Goal: Book appointment/travel/reservation

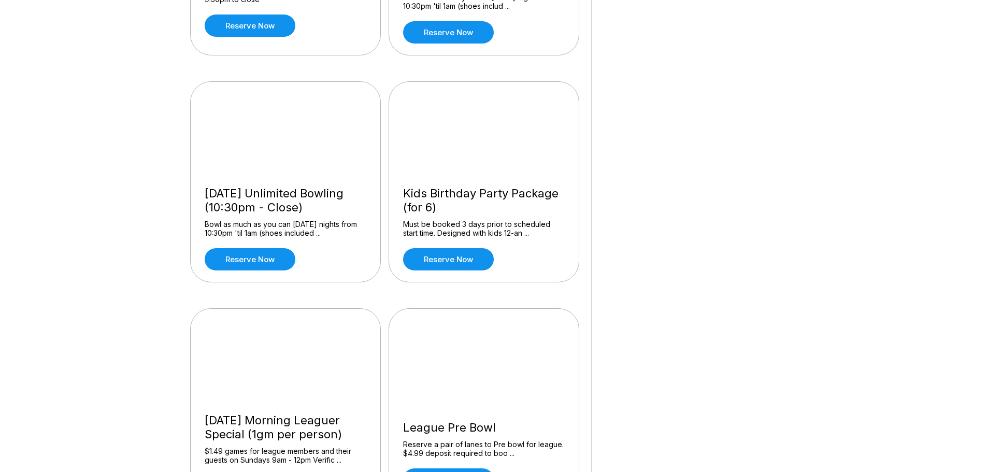
scroll to position [829, 0]
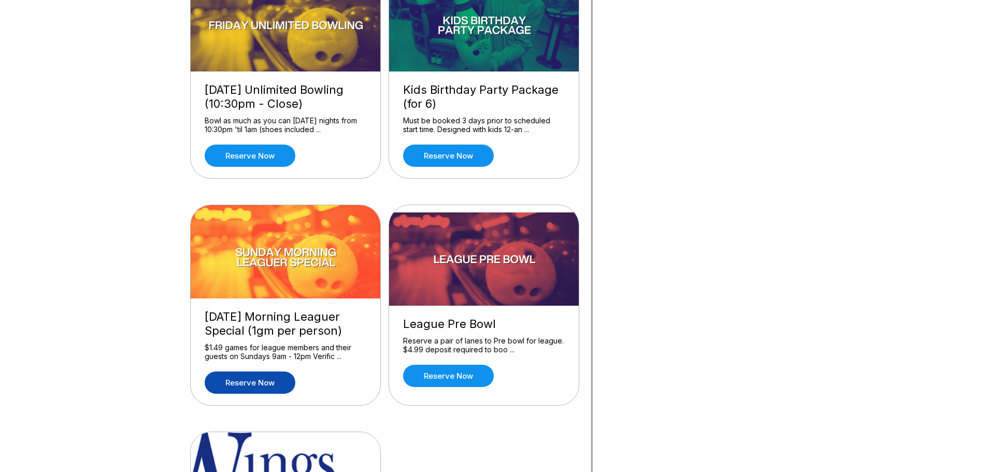
click at [259, 382] on link "Reserve now" at bounding box center [250, 383] width 91 height 22
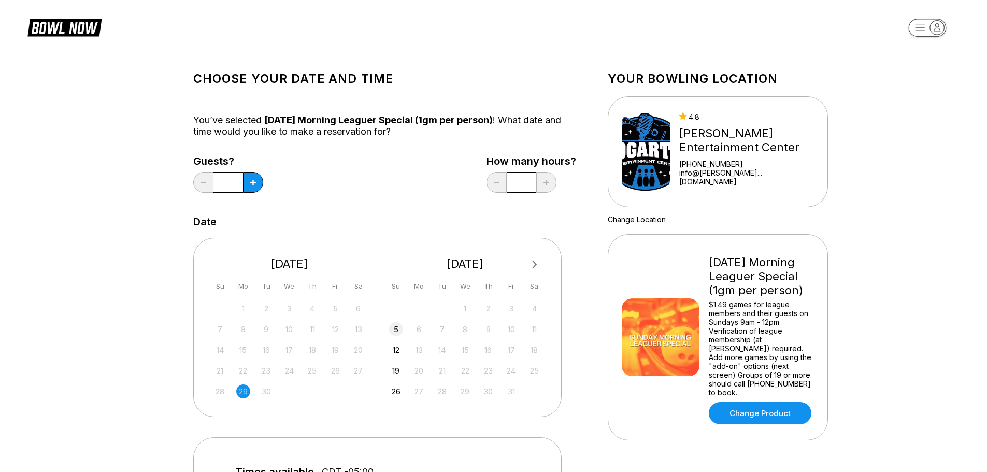
click at [395, 332] on div "5" at bounding box center [396, 329] width 14 height 14
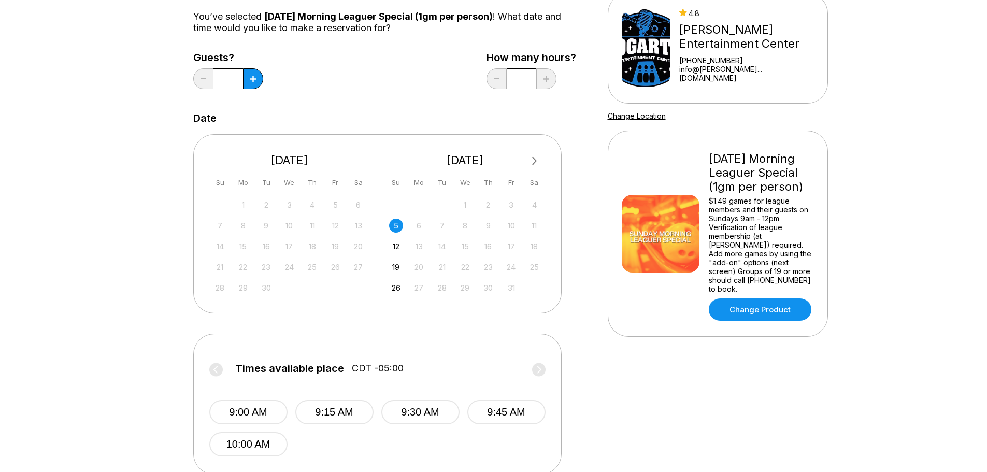
scroll to position [155, 0]
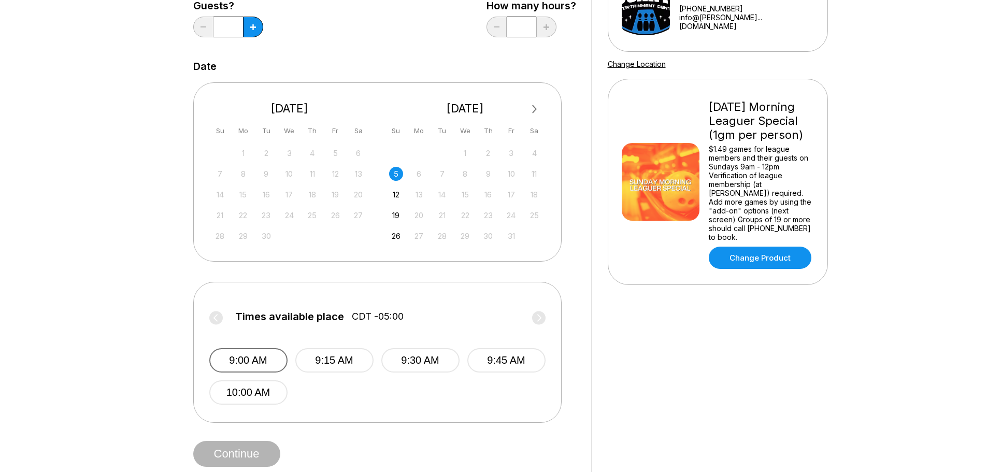
click at [257, 357] on button "9:00 AM" at bounding box center [248, 360] width 78 height 24
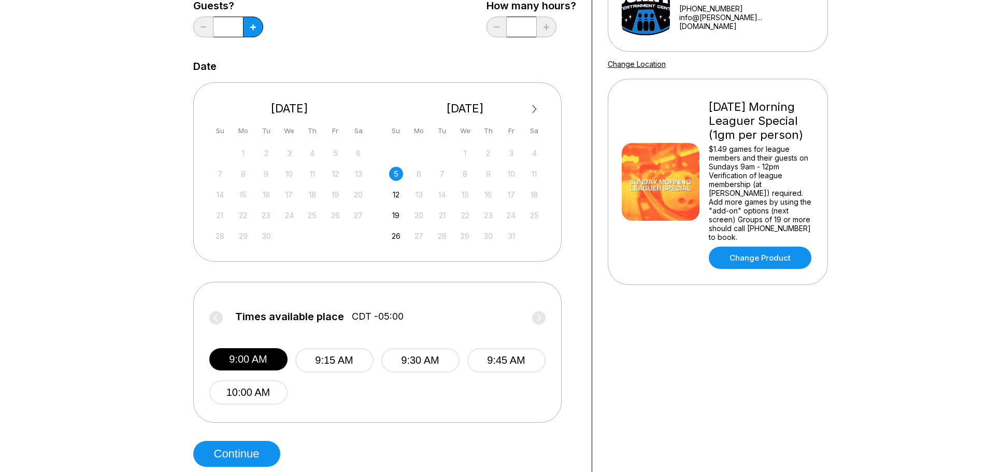
scroll to position [259, 0]
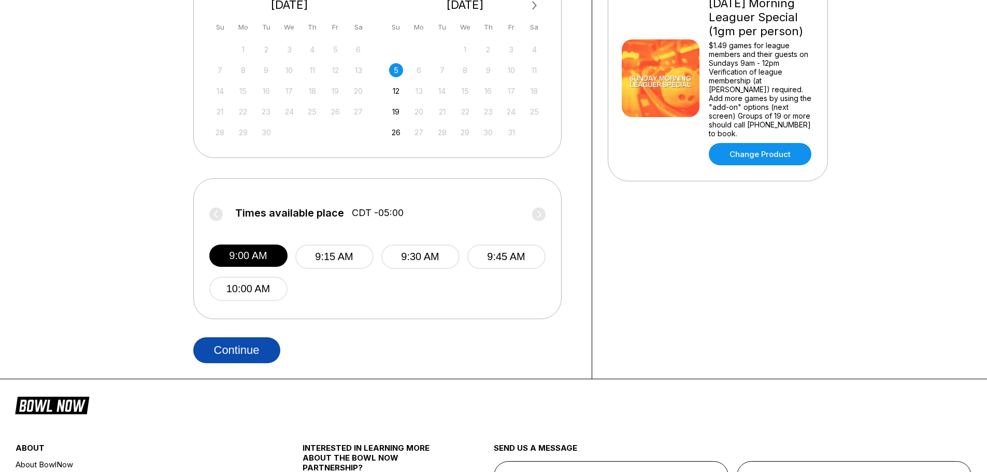
click at [237, 351] on button "Continue" at bounding box center [236, 350] width 87 height 26
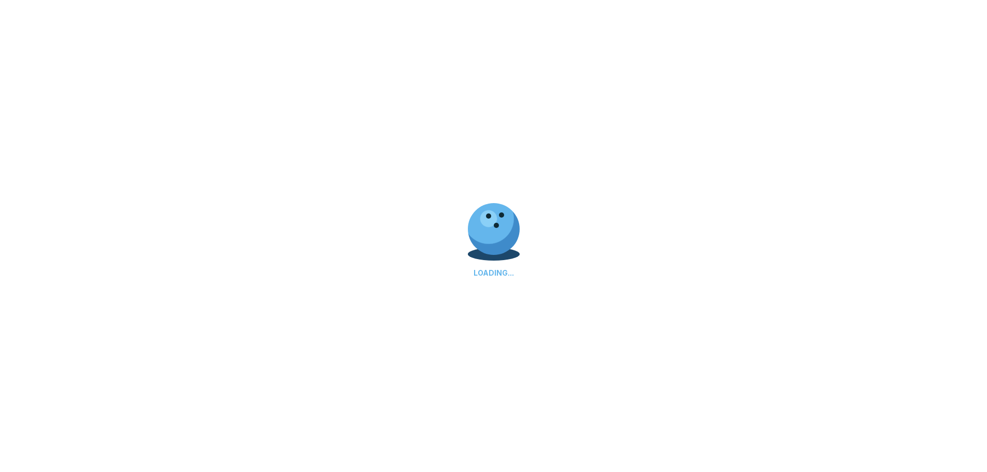
select select "**"
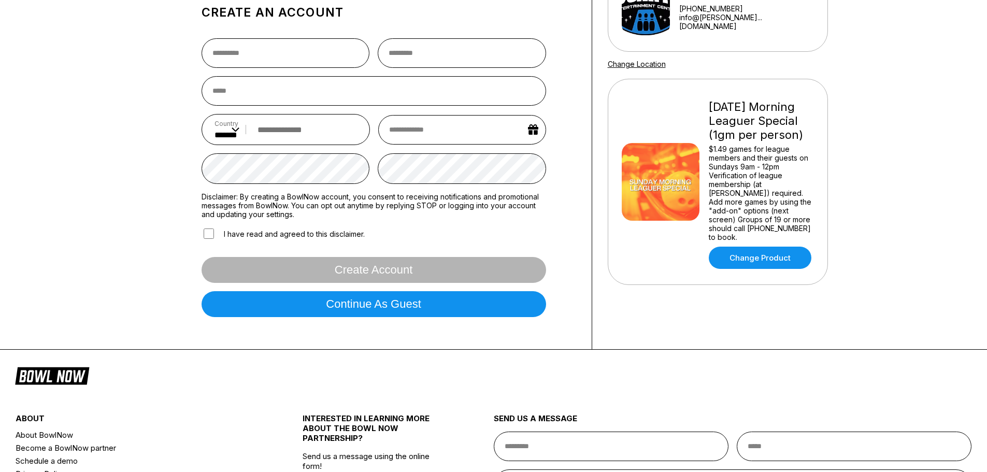
scroll to position [52, 0]
